Goal: Task Accomplishment & Management: Use online tool/utility

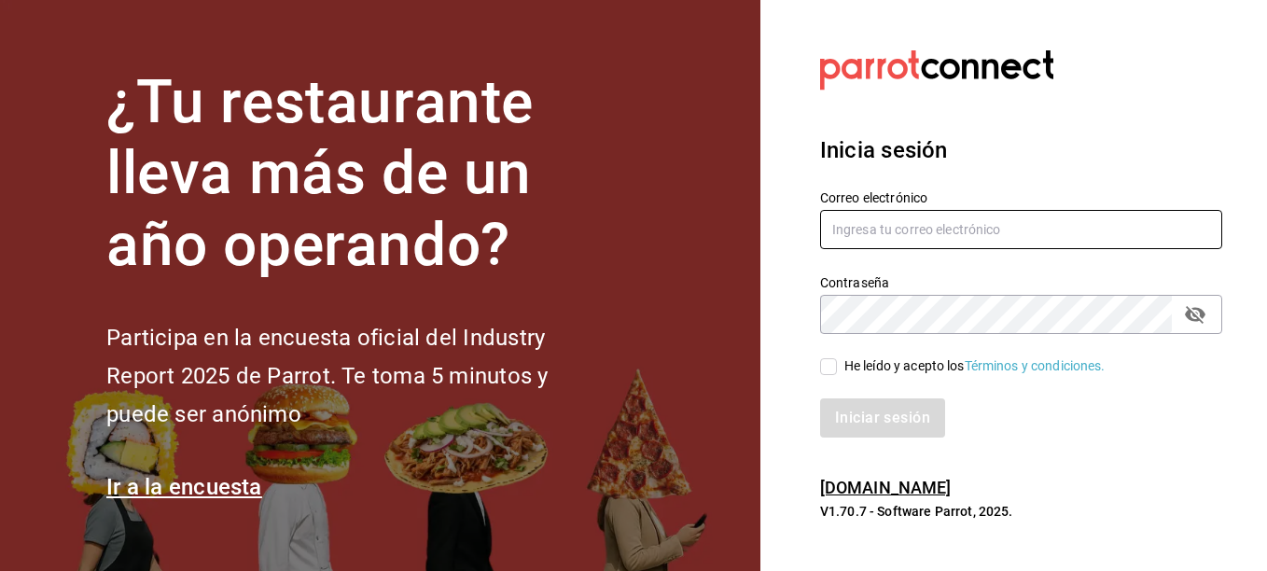
type input "lcortes@flamingosgolf.com.mx"
click at [837, 370] on span "He leído y acepto los Términos y condiciones." at bounding box center [971, 366] width 269 height 20
click at [837, 370] on input "He leído y acepto los Términos y condiciones." at bounding box center [828, 366] width 17 height 17
checkbox input "true"
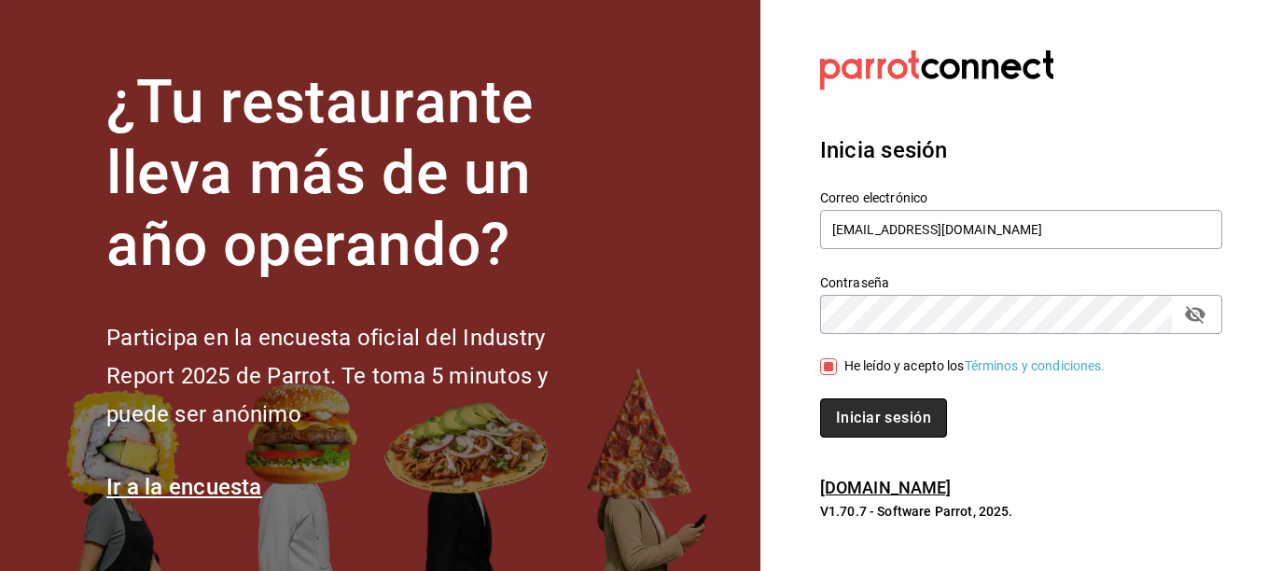
click at [851, 416] on button "Iniciar sesión" at bounding box center [883, 417] width 127 height 39
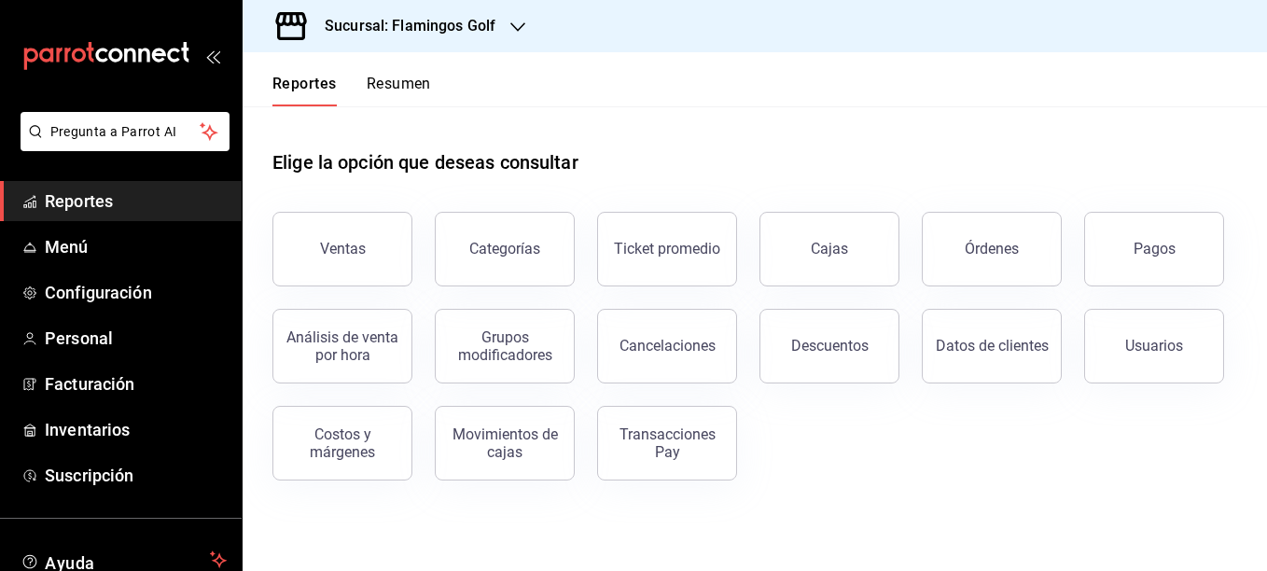
click at [975, 239] on button "Órdenes" at bounding box center [992, 249] width 140 height 75
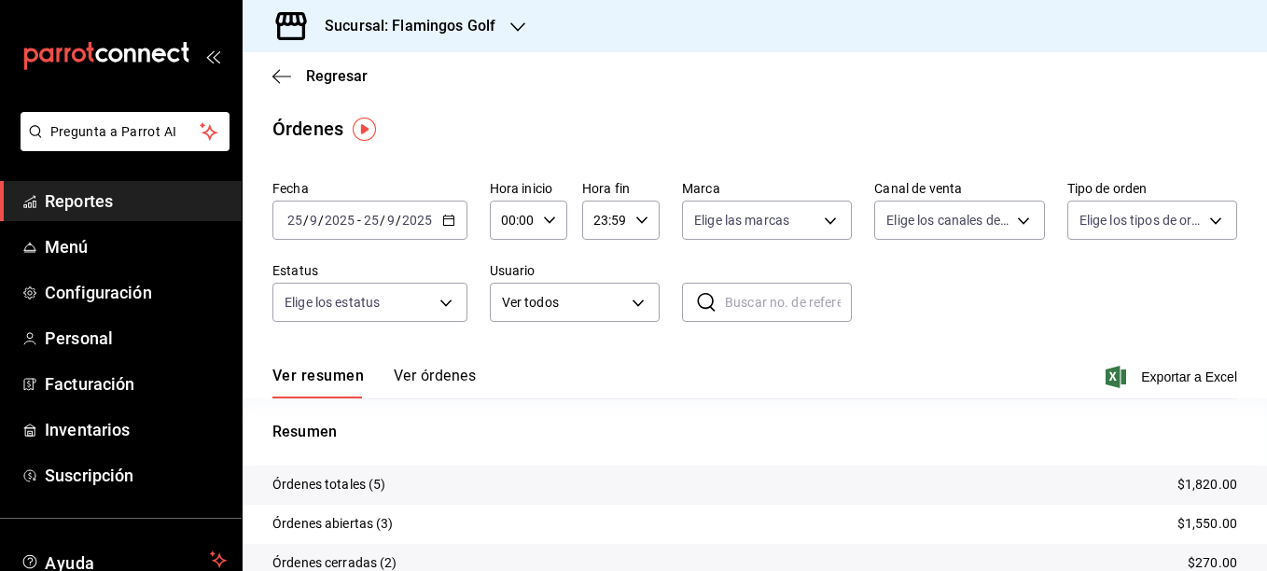
click at [446, 224] on icon "button" at bounding box center [448, 220] width 13 height 13
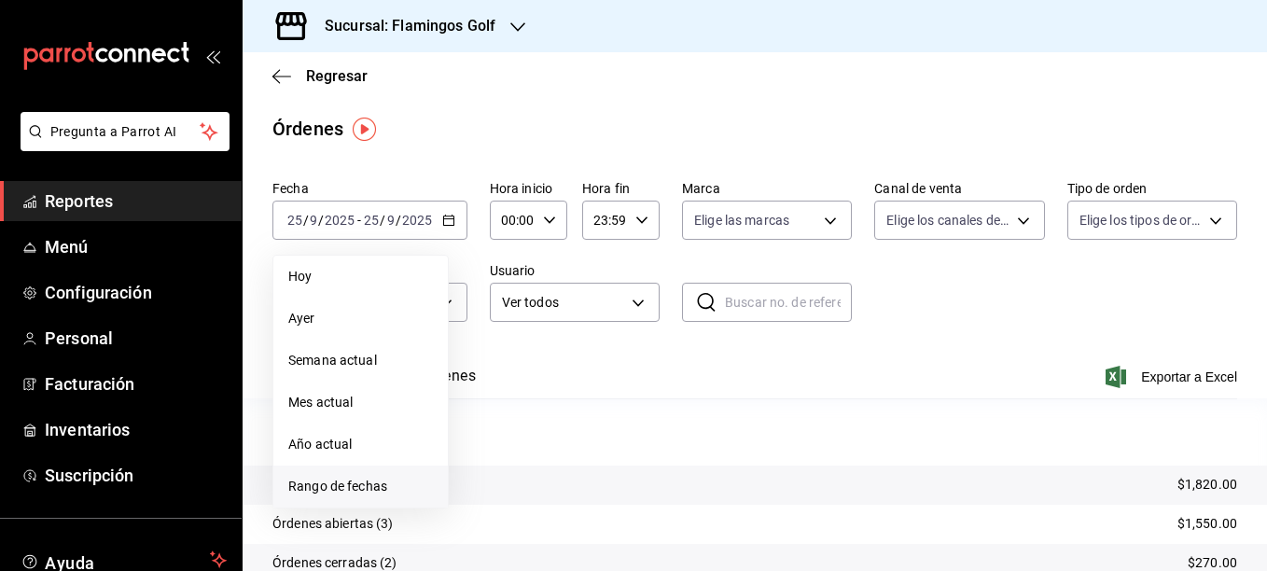
click at [320, 484] on span "Rango de fechas" at bounding box center [360, 487] width 145 height 20
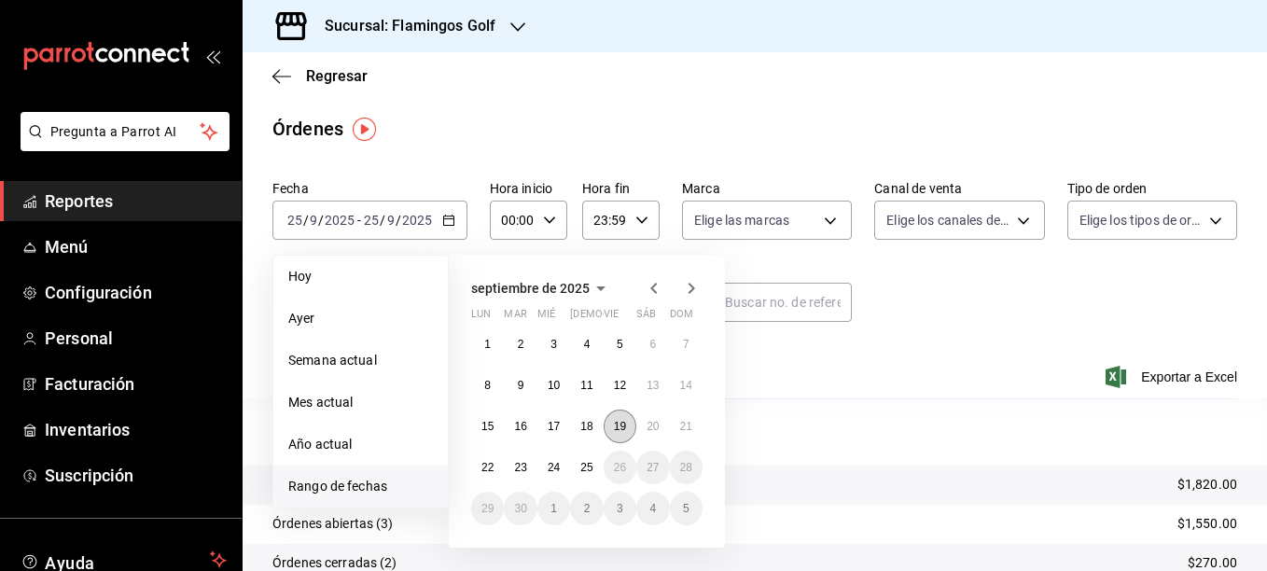
click at [622, 432] on abbr "19" at bounding box center [620, 426] width 12 height 13
click at [580, 471] on abbr "25" at bounding box center [586, 467] width 12 height 13
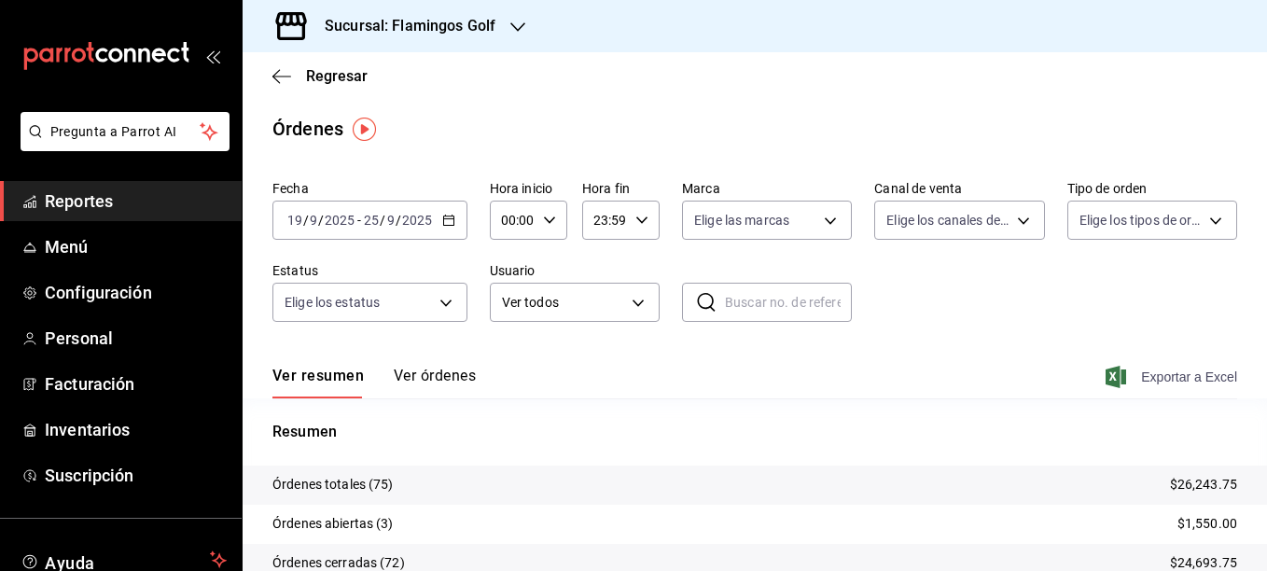
click at [1159, 378] on span "Exportar a Excel" at bounding box center [1174, 377] width 128 height 22
click at [418, 27] on h3 "Sucursal: Flamingos Golf" at bounding box center [403, 26] width 186 height 22
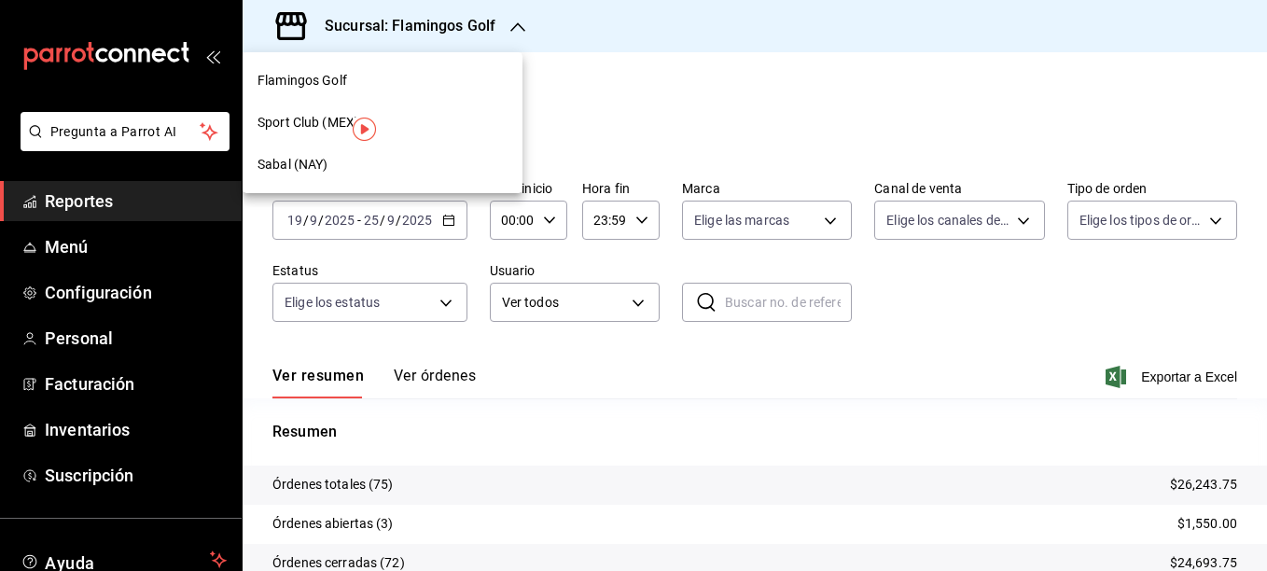
click at [273, 167] on span "Sabal (NAY)" at bounding box center [293, 165] width 70 height 20
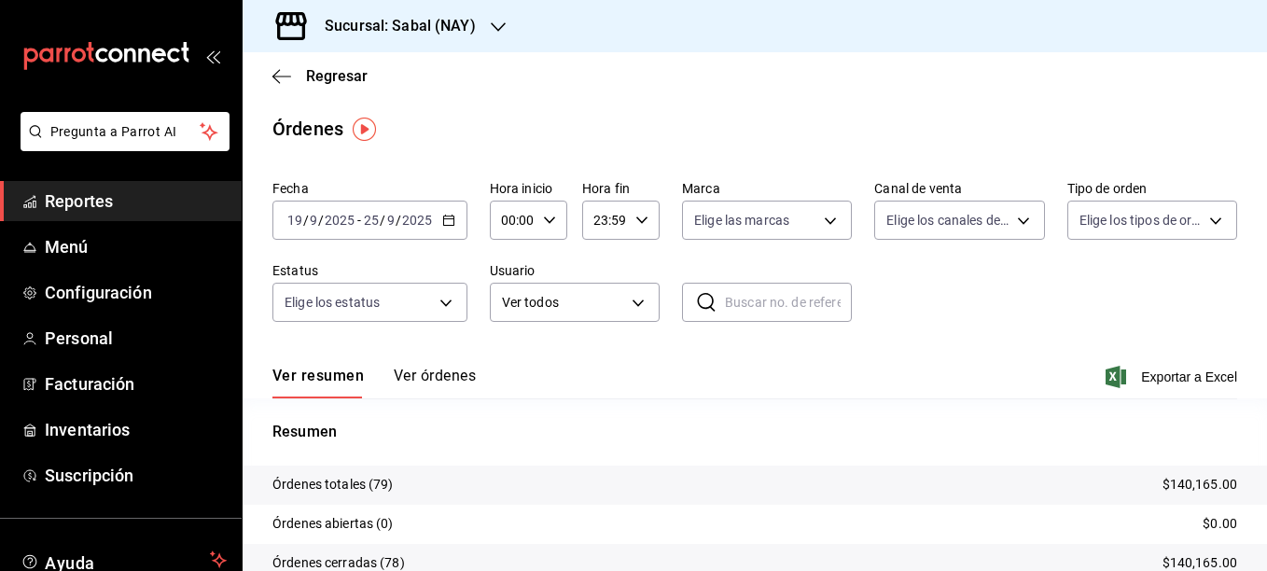
click at [450, 218] on icon "button" at bounding box center [448, 220] width 13 height 13
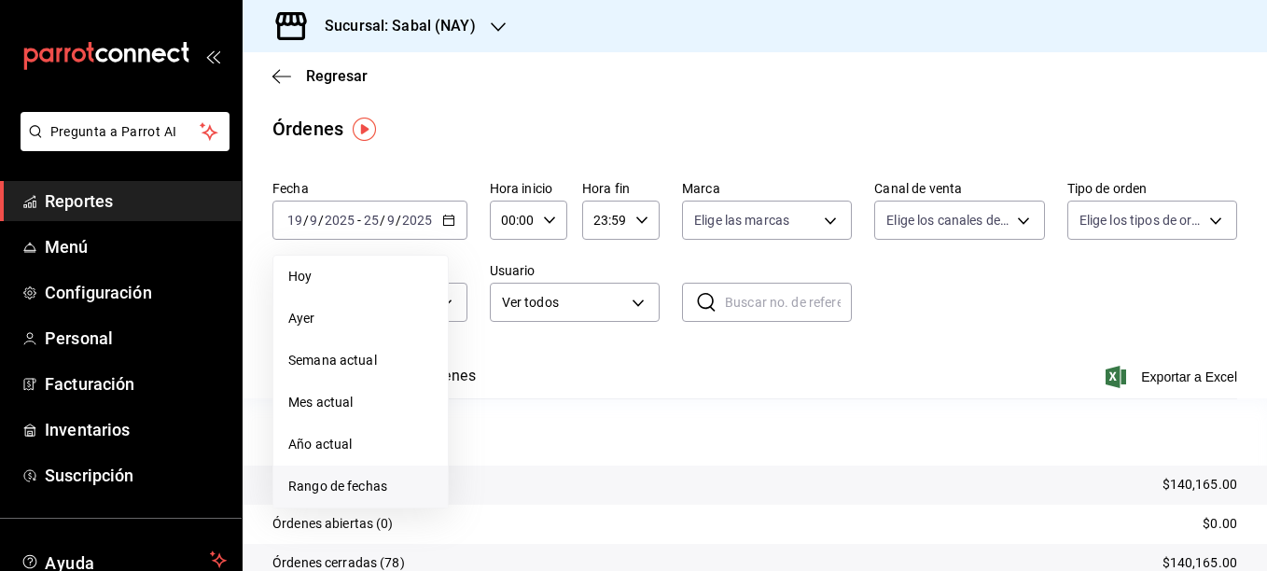
click at [324, 486] on span "Rango de fechas" at bounding box center [360, 487] width 145 height 20
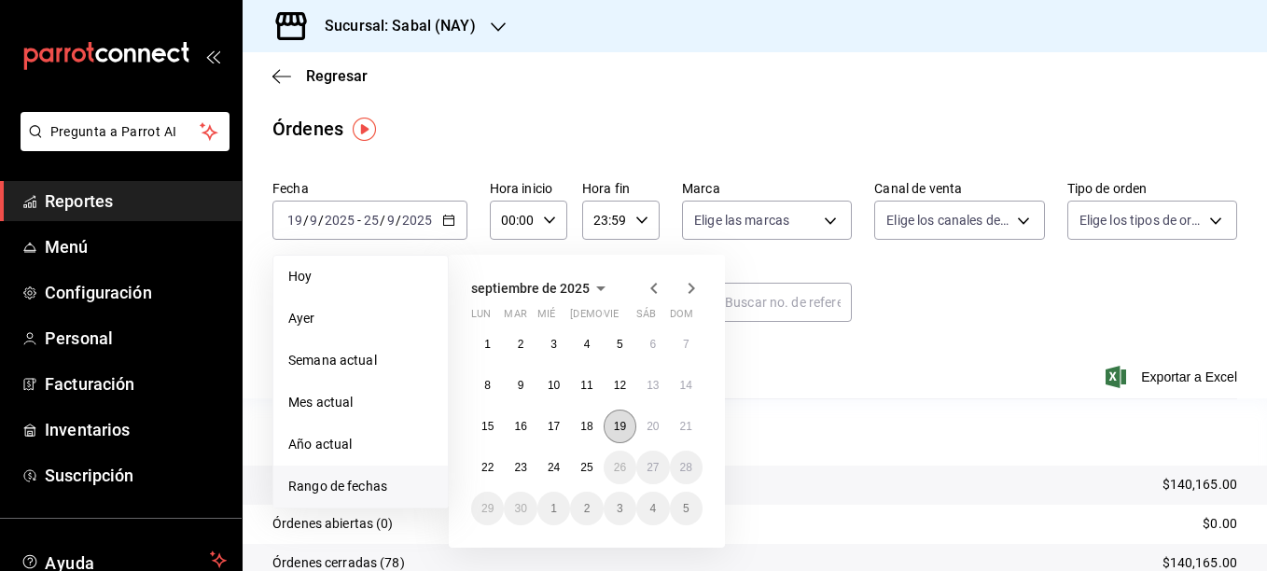
click at [615, 429] on abbr "19" at bounding box center [620, 426] width 12 height 13
click at [582, 468] on abbr "25" at bounding box center [586, 467] width 12 height 13
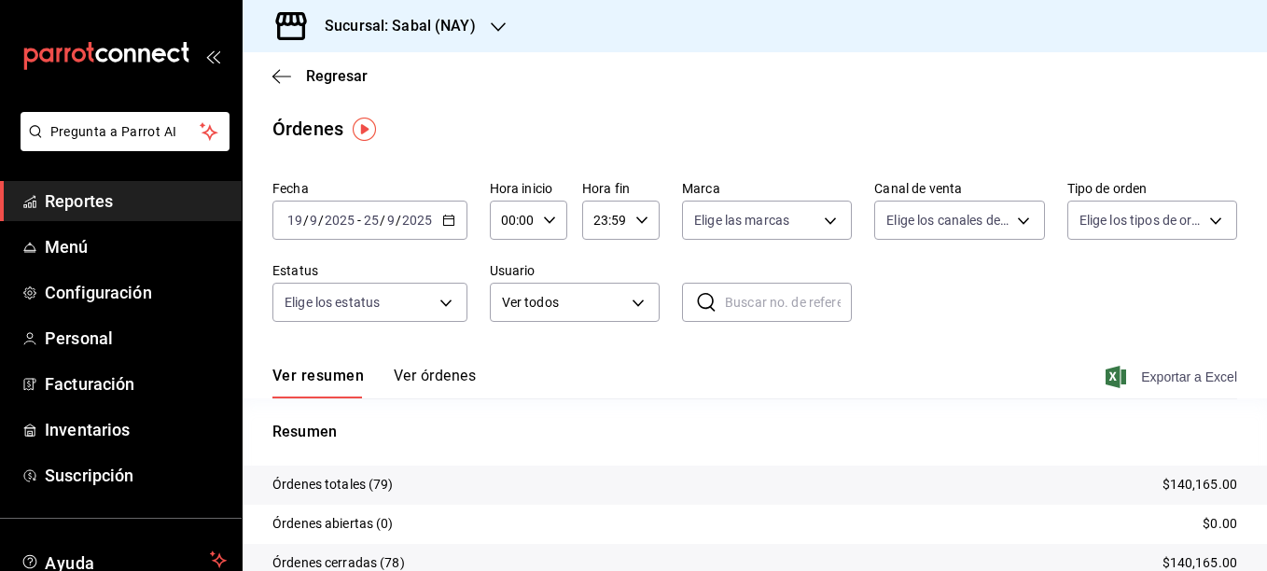
click at [1167, 376] on span "Exportar a Excel" at bounding box center [1174, 377] width 128 height 22
